Goal: Find contact information: Obtain details needed to contact an individual or organization

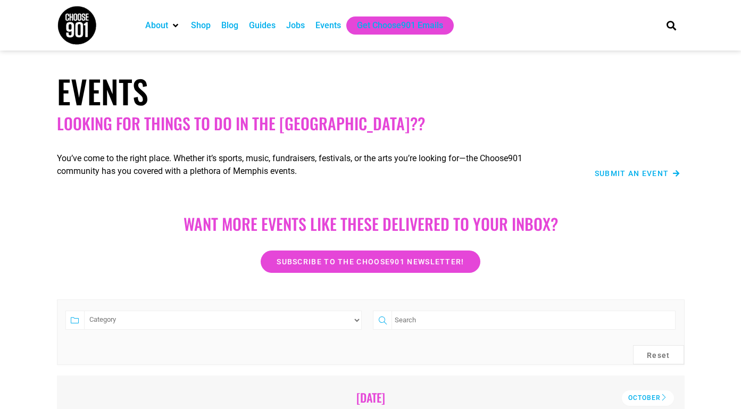
click at [331, 23] on div "Events" at bounding box center [329, 25] width 26 height 13
click at [174, 24] on icon "About" at bounding box center [175, 25] width 5 height 9
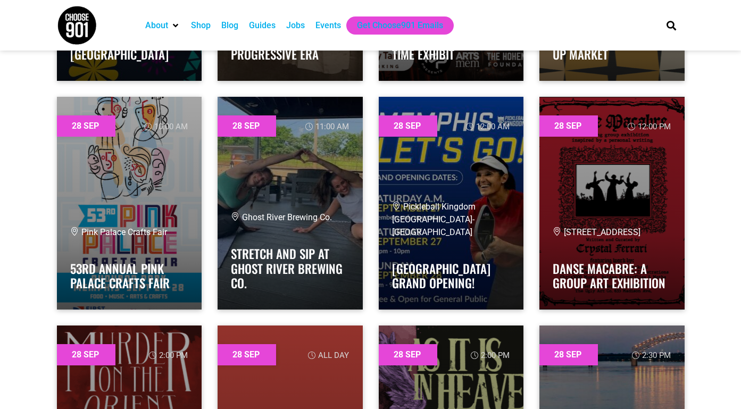
scroll to position [33785, 0]
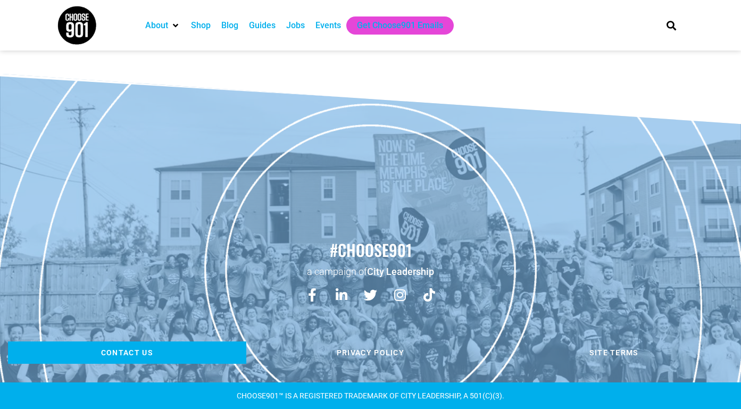
click at [133, 350] on span "Contact us" at bounding box center [127, 352] width 52 height 7
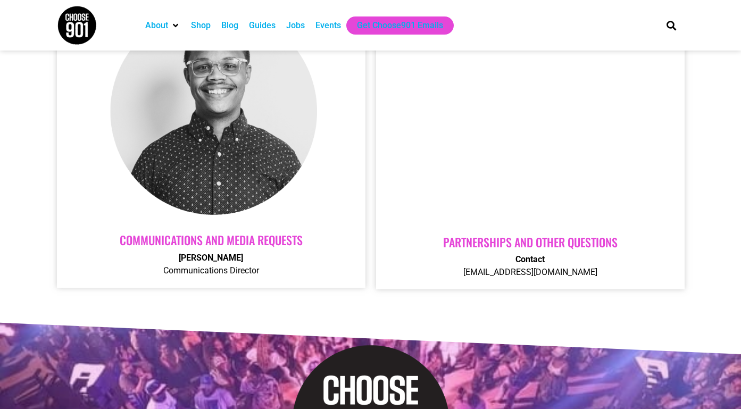
scroll to position [486, 0]
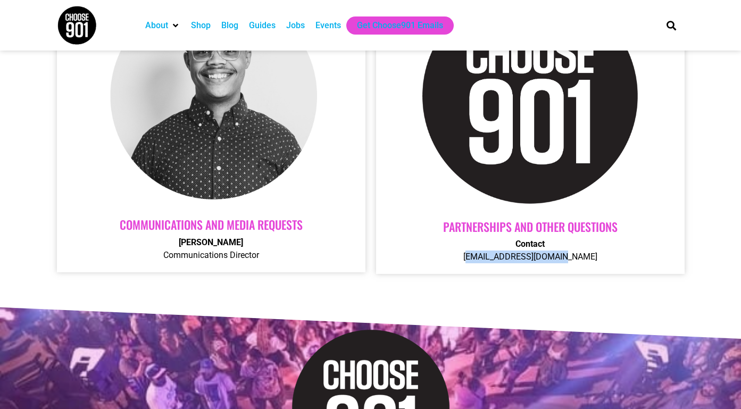
drag, startPoint x: 483, startPoint y: 256, endPoint x: 585, endPoint y: 259, distance: 102.2
click at [585, 259] on p "Contact Contact@choose901.com" at bounding box center [530, 251] width 287 height 26
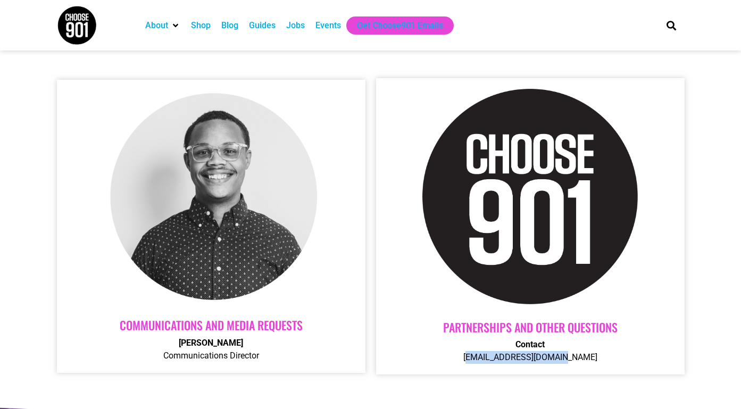
scroll to position [385, 0]
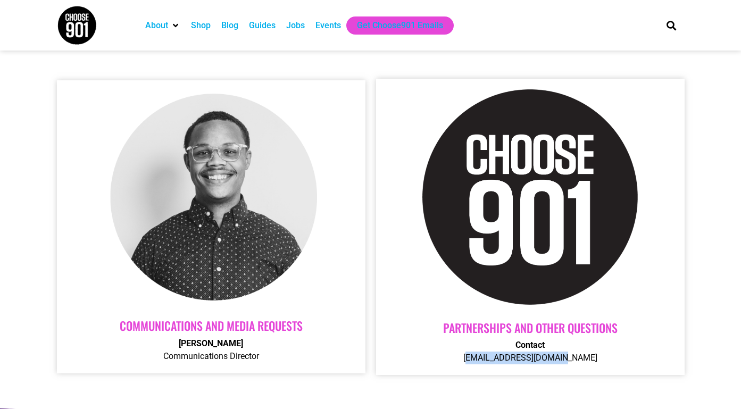
drag, startPoint x: 259, startPoint y: 356, endPoint x: 211, endPoint y: 347, distance: 48.7
click at [210, 358] on p "Adam Chambers Communications Director" at bounding box center [211, 350] width 287 height 26
click at [212, 344] on strong "Adam Chambers" at bounding box center [211, 343] width 64 height 10
click at [207, 322] on link "Communications and Media Requests" at bounding box center [211, 325] width 183 height 17
click at [493, 13] on div "About Contact Us Donate Shop Blog Guides Jobs Events Get Choose901 Emails" at bounding box center [394, 25] width 519 height 51
